Goal: Task Accomplishment & Management: Manage account settings

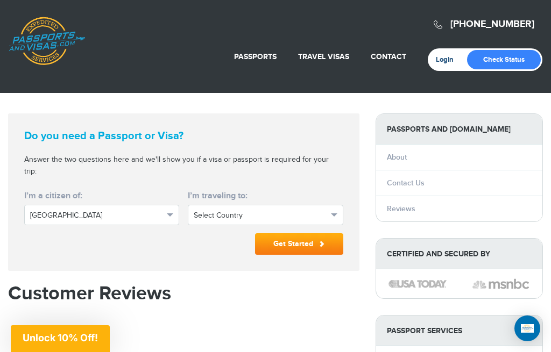
click at [446, 59] on link "Login" at bounding box center [448, 59] width 25 height 9
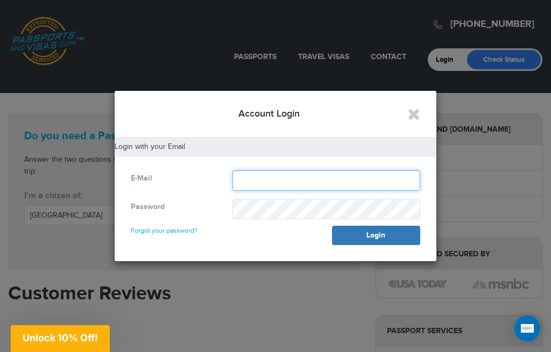
click at [296, 182] on input "text" at bounding box center [326, 181] width 188 height 20
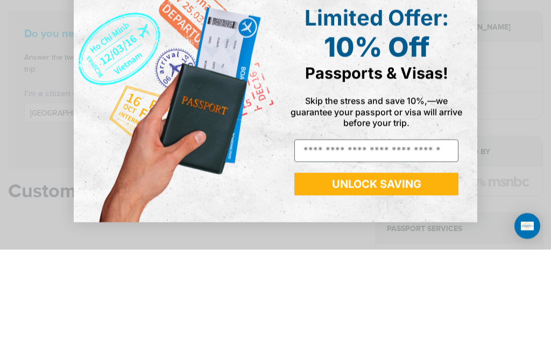
scroll to position [103, 0]
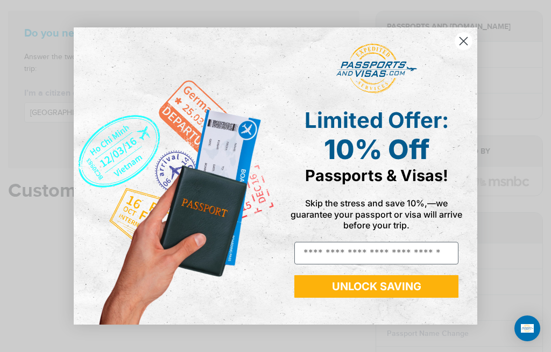
click at [466, 41] on circle "Close dialog" at bounding box center [464, 41] width 18 height 18
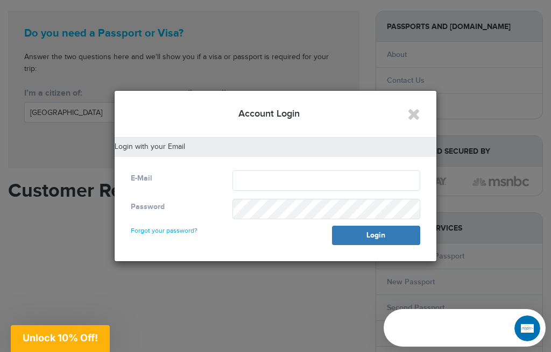
scroll to position [0, 0]
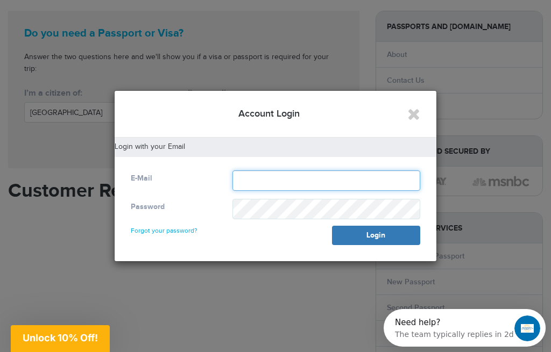
click at [326, 190] on input "text" at bounding box center [326, 181] width 188 height 20
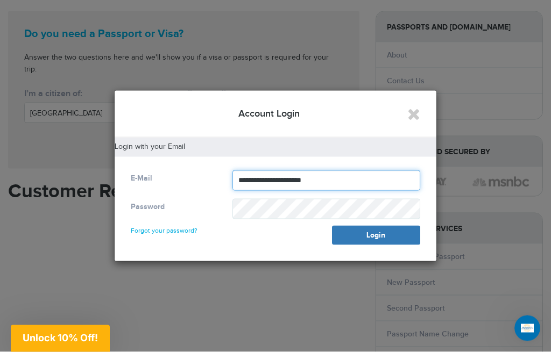
type input "**********"
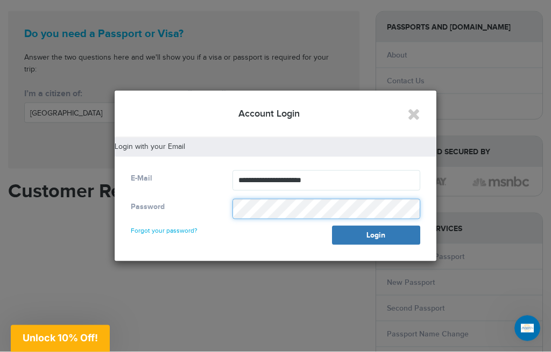
click at [376, 235] on button "Login" at bounding box center [376, 235] width 88 height 19
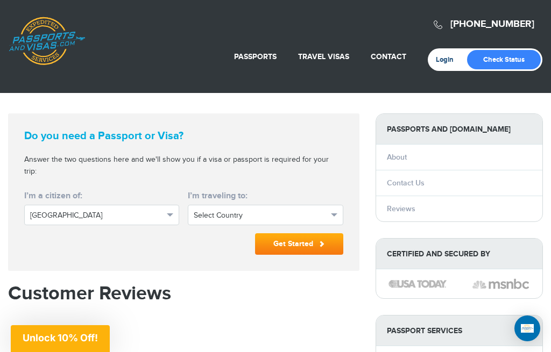
click at [445, 61] on link "Login" at bounding box center [448, 59] width 25 height 9
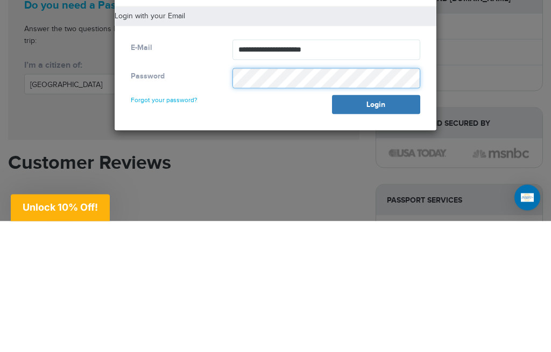
click at [376, 226] on button "Login" at bounding box center [376, 235] width 88 height 19
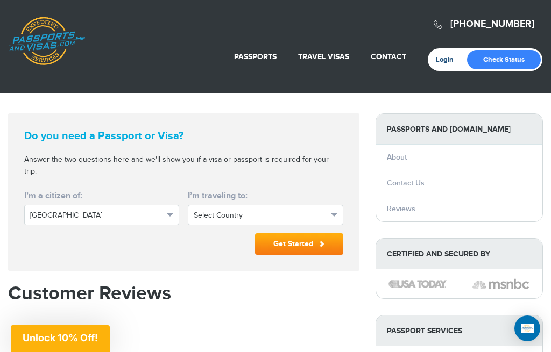
click at [447, 62] on link "Login" at bounding box center [448, 59] width 25 height 9
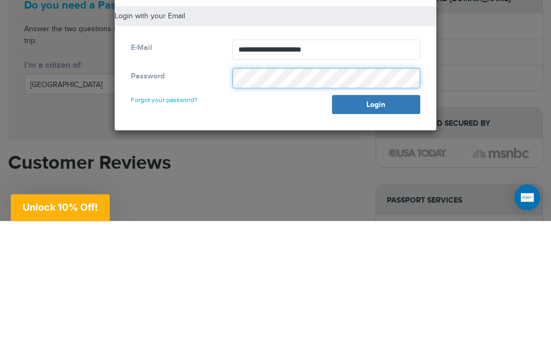
click at [376, 226] on button "Login" at bounding box center [376, 235] width 88 height 19
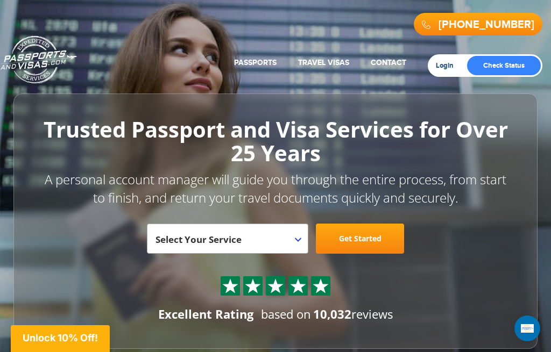
click at [444, 64] on link "Login" at bounding box center [448, 65] width 25 height 9
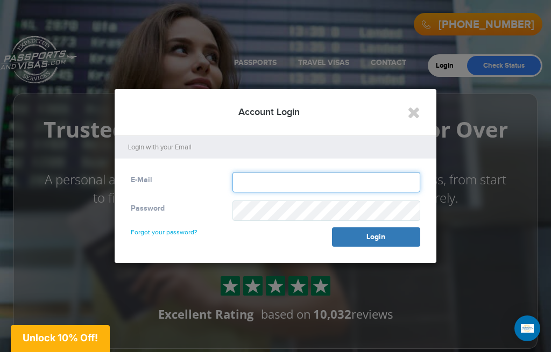
click at [288, 182] on input "text" at bounding box center [326, 182] width 188 height 20
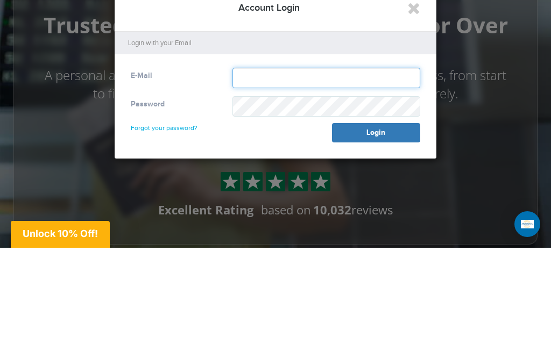
type input "**********"
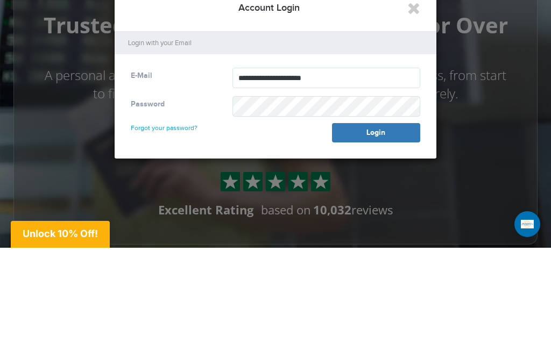
click at [376, 228] on button "Login" at bounding box center [376, 237] width 88 height 19
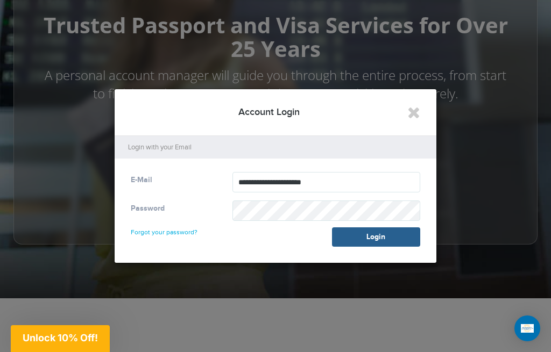
click at [385, 237] on button "Login" at bounding box center [376, 237] width 88 height 19
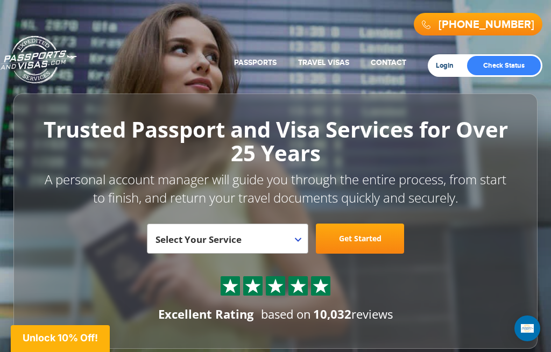
click at [451, 66] on link "Login" at bounding box center [448, 65] width 25 height 9
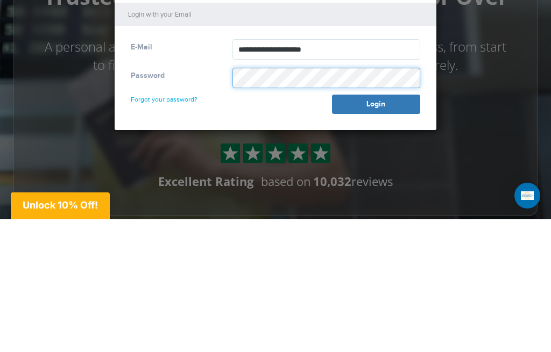
click at [376, 228] on button "Login" at bounding box center [376, 237] width 88 height 19
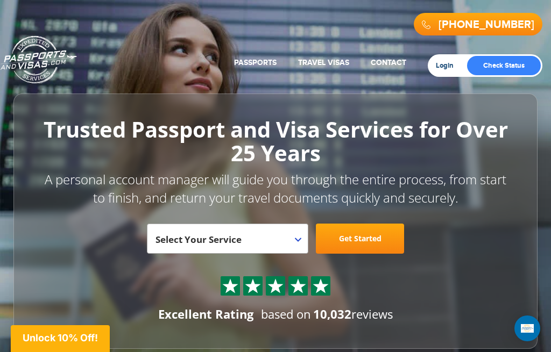
click at [452, 65] on link "Login" at bounding box center [448, 65] width 25 height 9
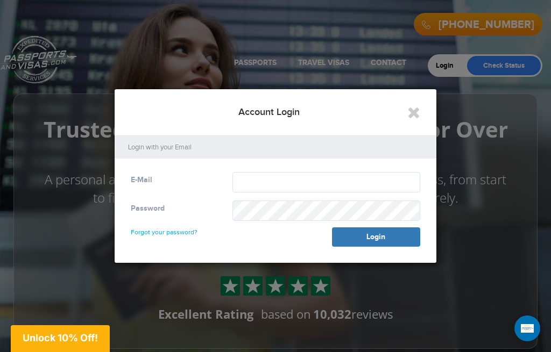
click at [185, 232] on link "Forgot your password?" at bounding box center [164, 227] width 67 height 17
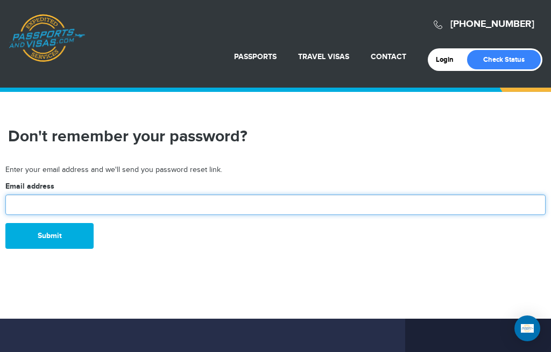
click at [275, 202] on input "text" at bounding box center [275, 205] width 540 height 20
type input "****"
type input "**********"
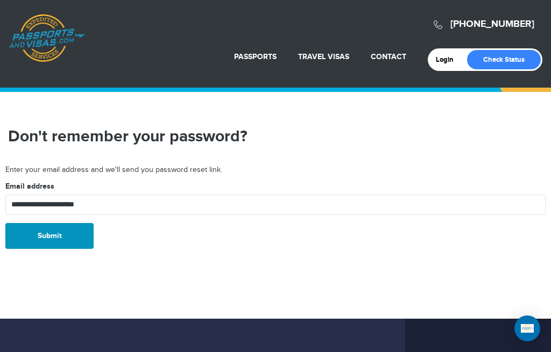
click at [76, 238] on button "Submit" at bounding box center [49, 236] width 88 height 26
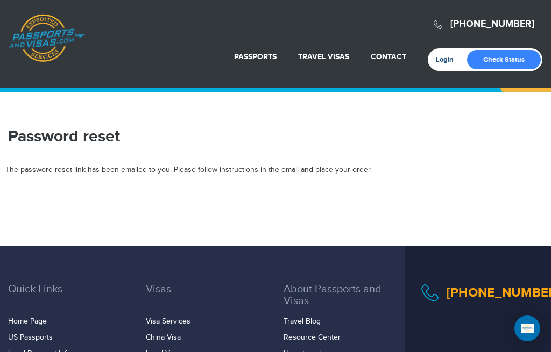
click at [445, 62] on link "Login" at bounding box center [448, 59] width 25 height 9
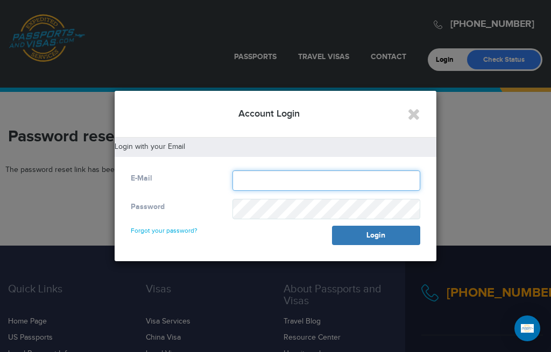
click at [270, 180] on input "text" at bounding box center [326, 181] width 188 height 20
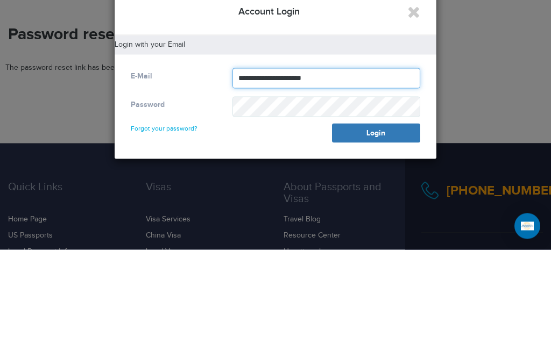
type input "**********"
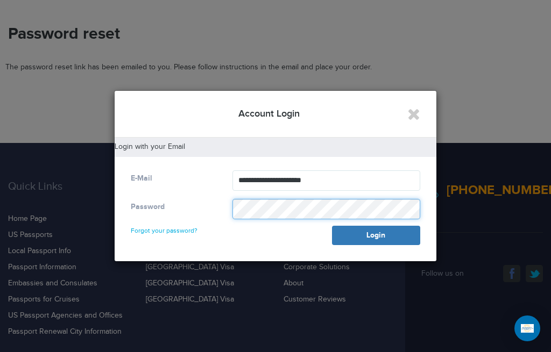
scroll to position [102, 0]
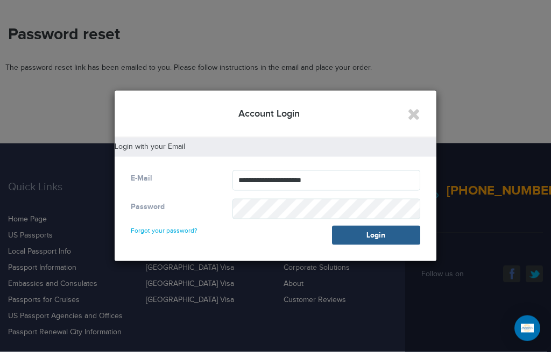
click at [388, 239] on button "Login" at bounding box center [376, 235] width 88 height 19
